Goal: Information Seeking & Learning: Learn about a topic

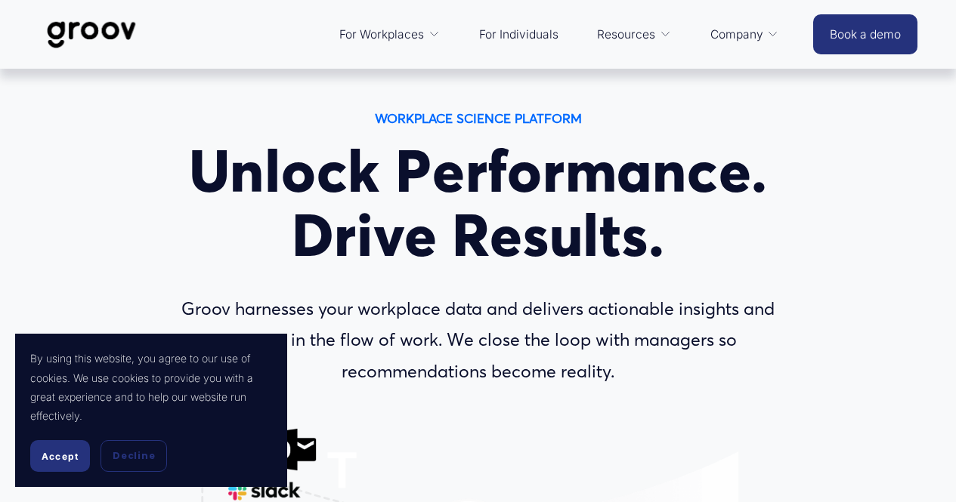
click at [45, 460] on span "Accept" at bounding box center [60, 456] width 37 height 11
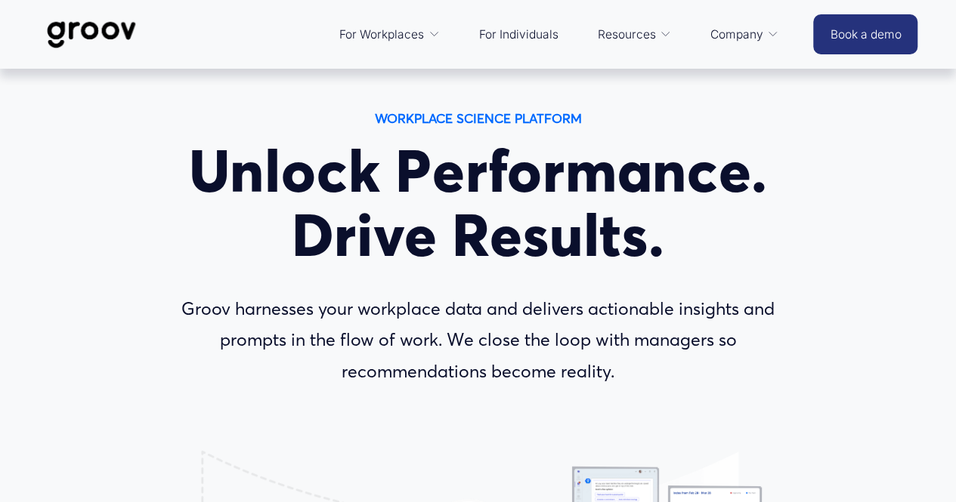
drag, startPoint x: 960, startPoint y: 24, endPoint x: 966, endPoint y: 7, distance: 18.7
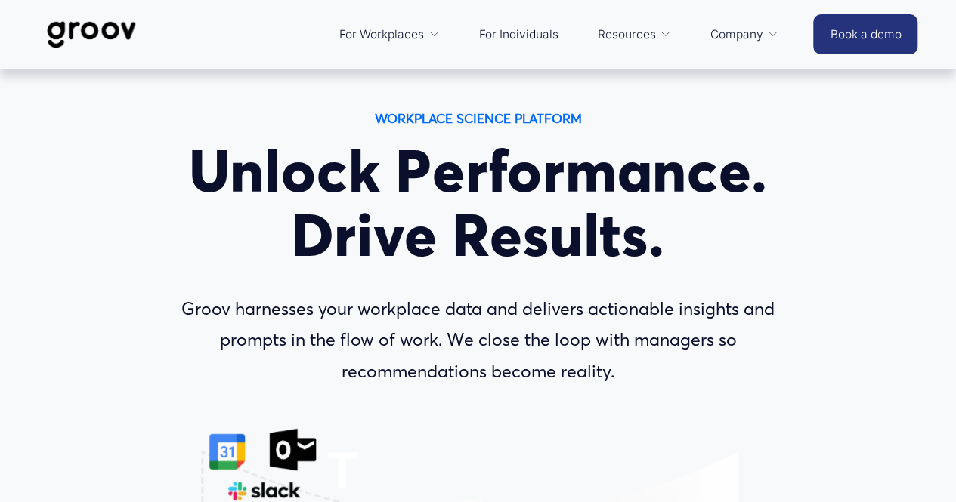
click at [420, 31] on span "For Workplaces" at bounding box center [381, 34] width 85 height 21
click at [521, 36] on link "For Individuals" at bounding box center [518, 35] width 94 height 36
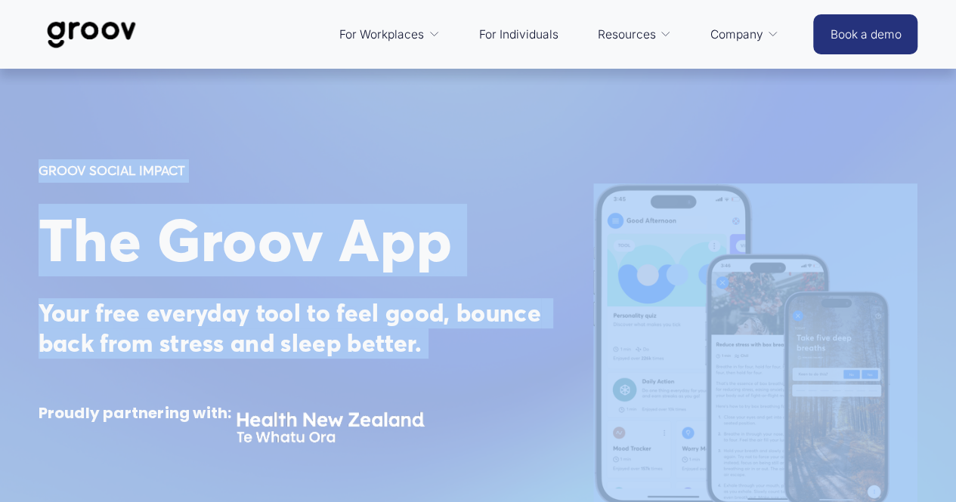
drag, startPoint x: 948, startPoint y: 64, endPoint x: 960, endPoint y: 416, distance: 352.3
click at [946, 182] on div "GROOV SOCIAL IMPACT The Groov App Your free everyday tool to feel good, bounce …" at bounding box center [478, 345] width 956 height 427
